Goal: Task Accomplishment & Management: Manage account settings

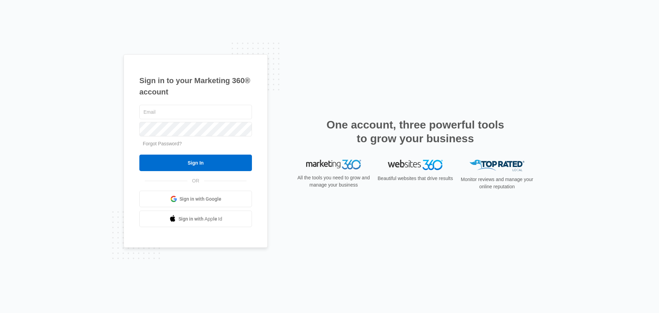
type input "[EMAIL_ADDRESS][DOMAIN_NAME]"
click at [241, 148] on form "[EMAIL_ADDRESS][DOMAIN_NAME] Forgot Password? Sign In" at bounding box center [195, 137] width 113 height 68
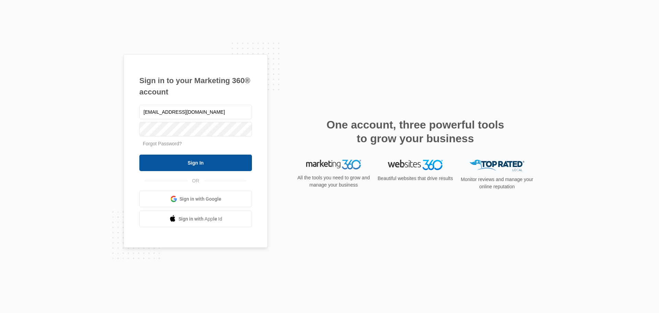
click at [242, 161] on input "Sign In" at bounding box center [195, 162] width 113 height 16
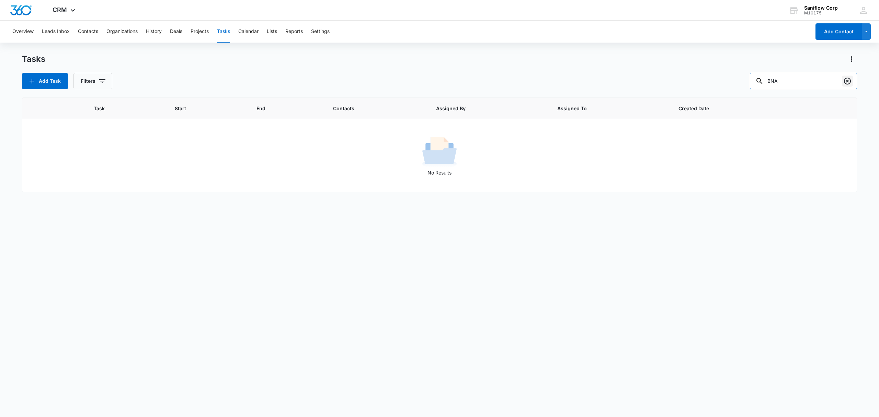
click at [844, 85] on button "Clear" at bounding box center [847, 81] width 11 height 11
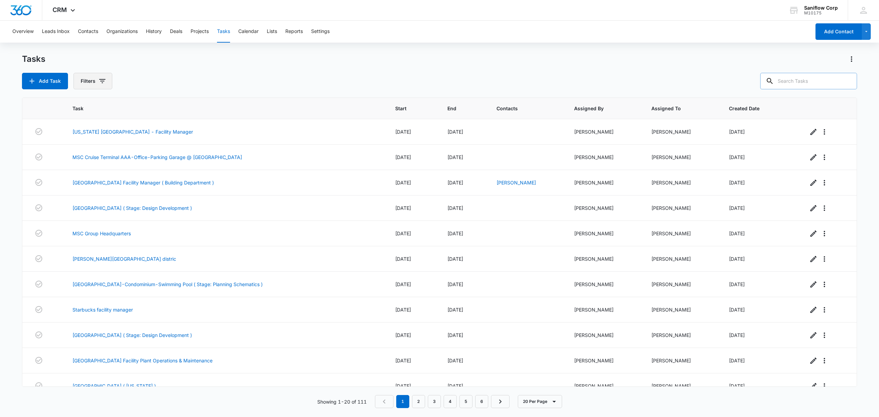
click at [99, 80] on icon "button" at bounding box center [102, 81] width 6 height 4
click at [121, 125] on div "Assigned To" at bounding box center [121, 123] width 79 height 11
click at [154, 124] on icon "Show Assigned To filters" at bounding box center [155, 123] width 2 height 3
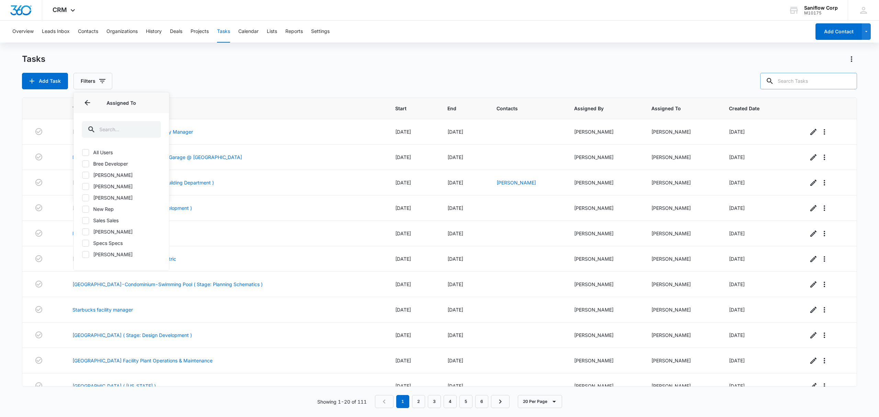
click at [123, 231] on label "[PERSON_NAME]" at bounding box center [121, 231] width 79 height 7
click at [82, 231] on input "[PERSON_NAME]" at bounding box center [82, 231] width 0 height 0
checkbox input "true"
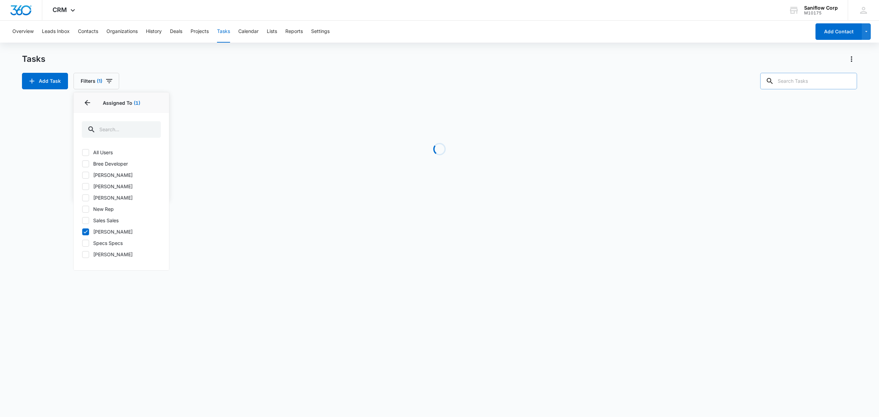
click at [257, 64] on div "Tasks" at bounding box center [439, 59] width 835 height 11
